Goal: Navigation & Orientation: Find specific page/section

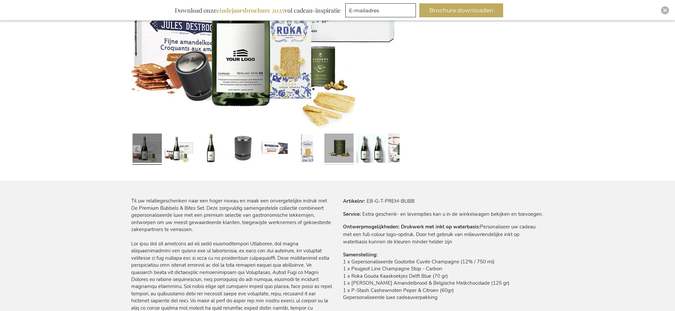
scroll to position [242, 0]
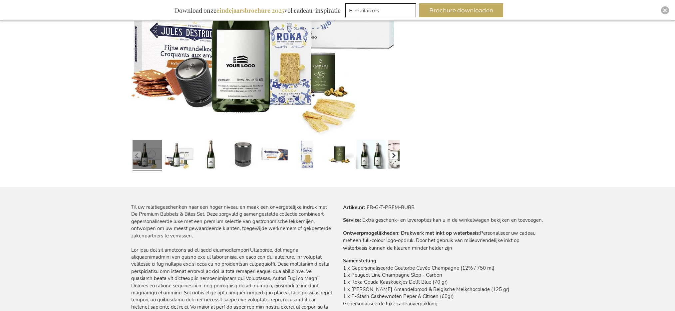
click at [395, 156] on button "button" at bounding box center [394, 156] width 8 height 8
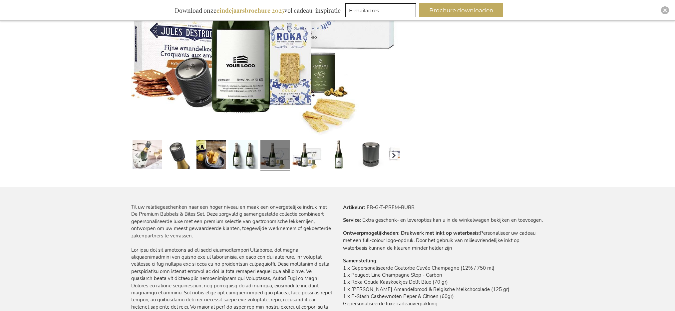
click at [395, 156] on button "button" at bounding box center [394, 156] width 8 height 8
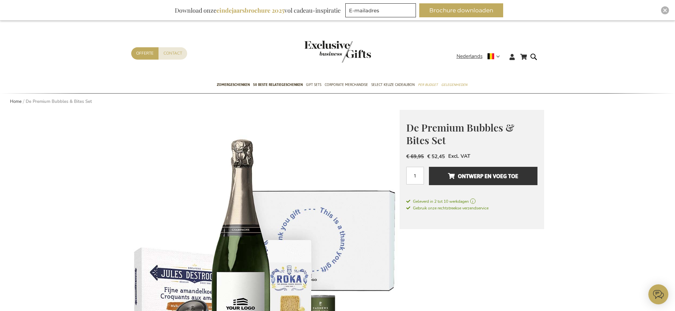
click at [348, 51] on img "store logo" at bounding box center [337, 52] width 67 height 22
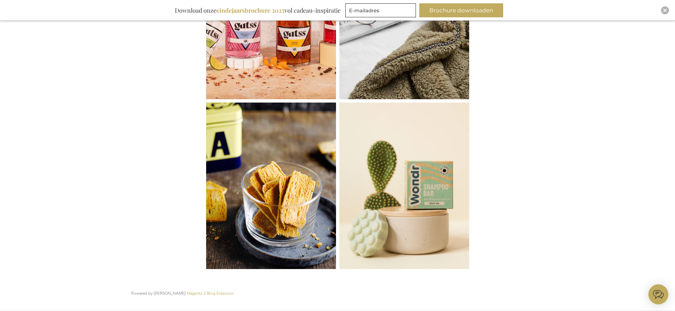
scroll to position [1426, 0]
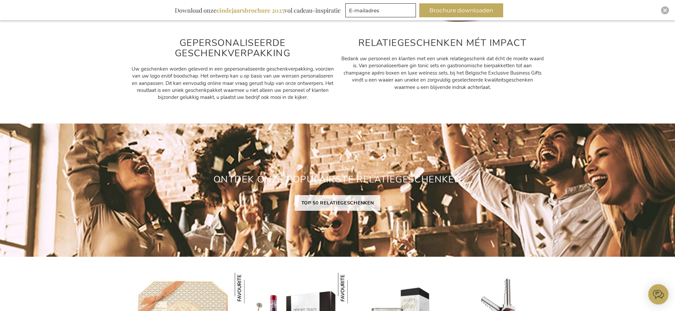
scroll to position [422, 0]
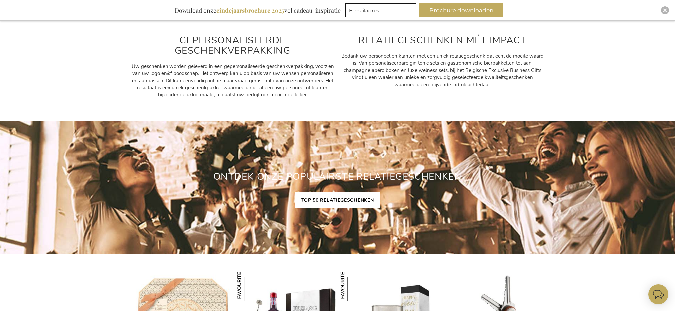
click at [324, 204] on link "TOP 50 RELATIEGESCHENKEN" at bounding box center [338, 201] width 86 height 16
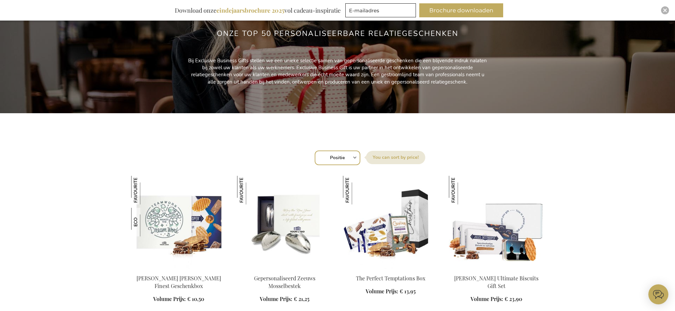
scroll to position [210, 0]
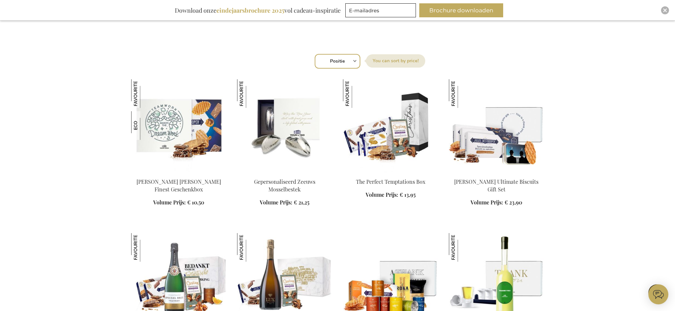
click at [350, 60] on select "Positie Best Sellers Meest bekeken Nieuw Biggest Saving Price: low to high Pric…" at bounding box center [338, 61] width 46 height 15
select select "new"
